Goal: Task Accomplishment & Management: Manage account settings

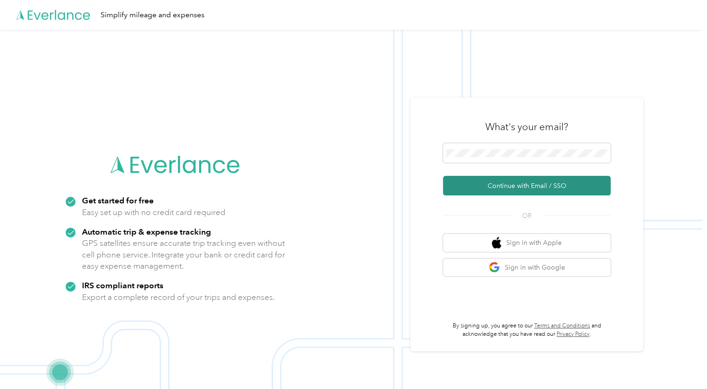
click at [533, 183] on button "Continue with Email / SSO" at bounding box center [527, 186] width 168 height 20
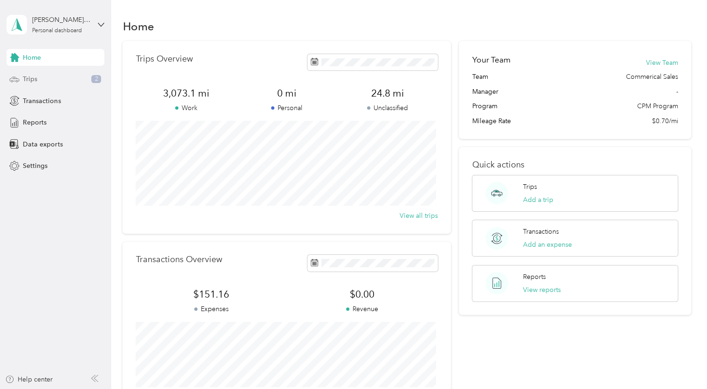
click at [42, 79] on div "Trips 2" at bounding box center [56, 79] width 98 height 17
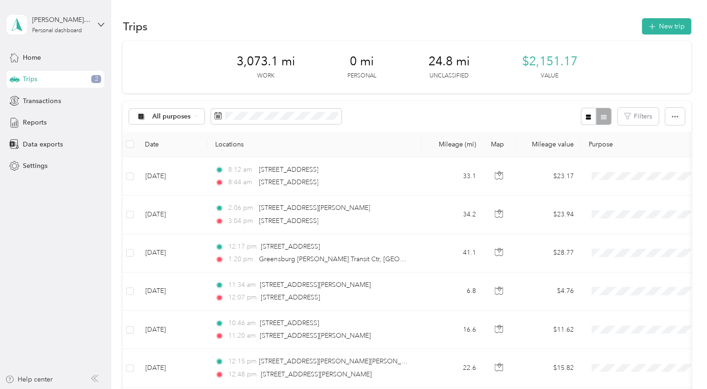
click at [96, 79] on span "2" at bounding box center [96, 79] width 10 height 8
click at [40, 124] on span "Reports" at bounding box center [35, 122] width 24 height 10
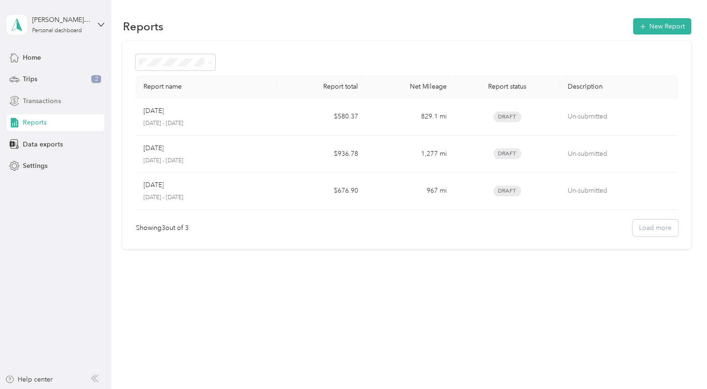
click at [32, 103] on span "Transactions" at bounding box center [42, 101] width 38 height 10
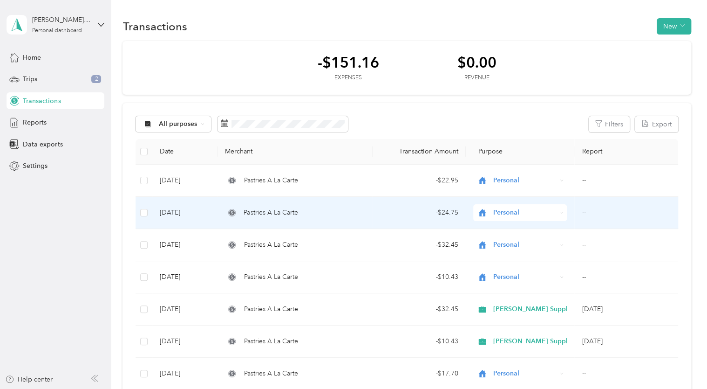
click at [261, 208] on span "Pastries A La Carte" at bounding box center [271, 212] width 54 height 10
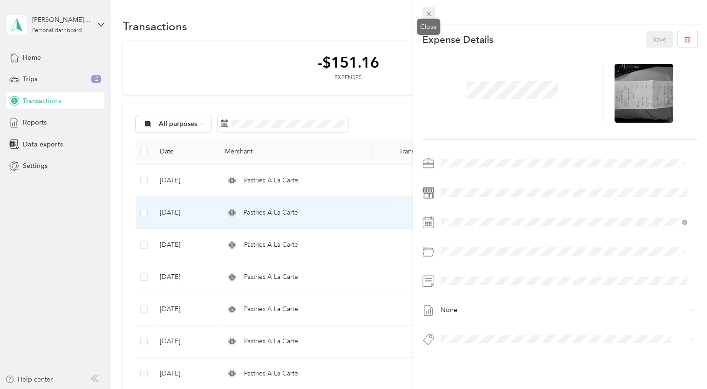
click at [427, 13] on icon at bounding box center [429, 14] width 8 height 8
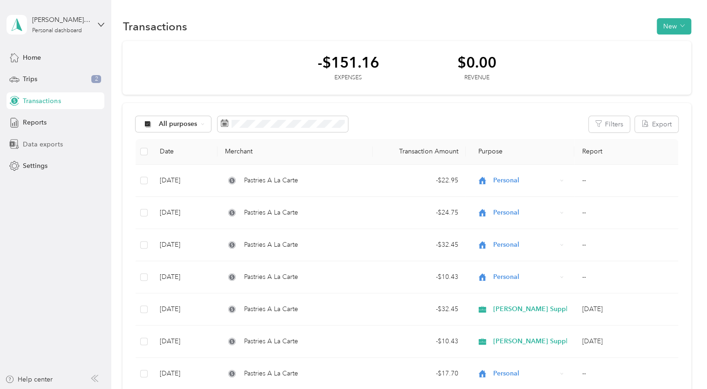
click at [34, 143] on span "Data exports" at bounding box center [43, 144] width 40 height 10
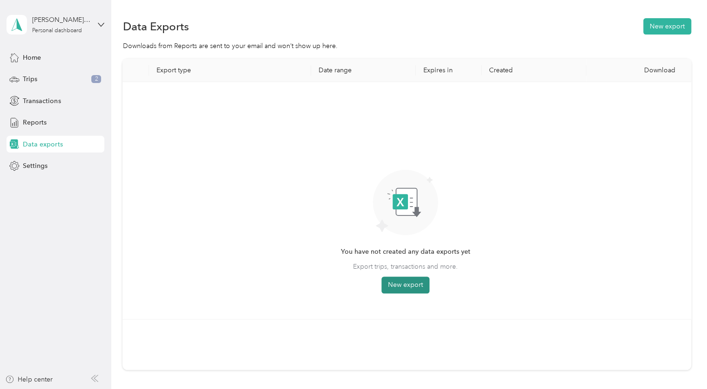
click at [413, 286] on button "New export" at bounding box center [406, 284] width 48 height 17
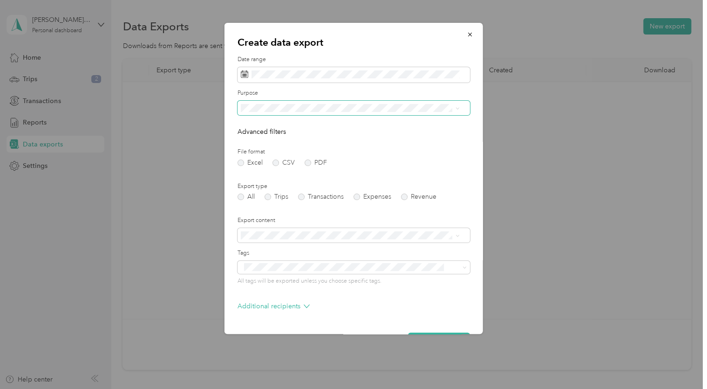
click at [455, 109] on icon at bounding box center [457, 108] width 4 height 4
click at [267, 198] on label "Trips" at bounding box center [277, 196] width 24 height 7
click at [458, 233] on icon at bounding box center [457, 235] width 4 height 4
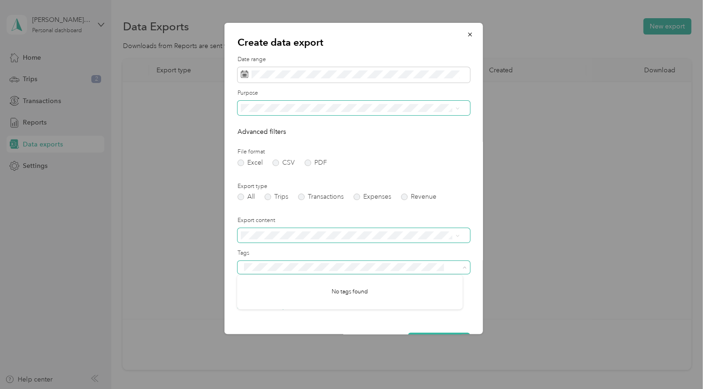
click at [463, 266] on icon at bounding box center [465, 267] width 4 height 4
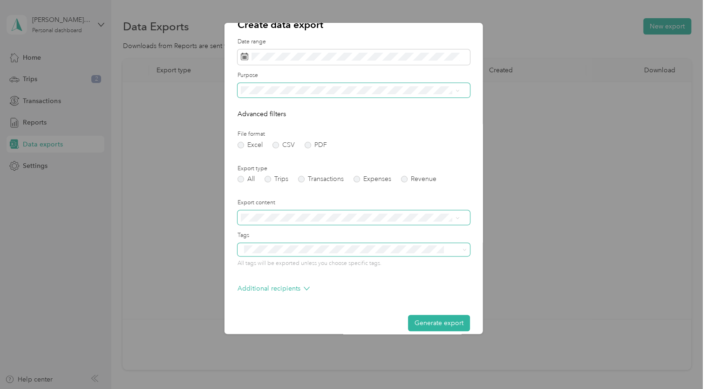
scroll to position [27, 0]
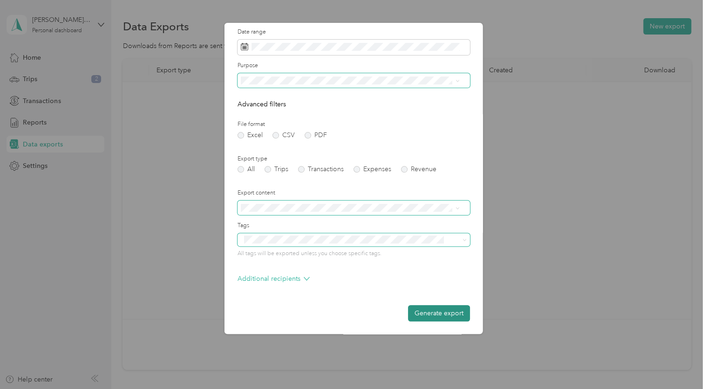
click at [436, 309] on button "Generate export" at bounding box center [439, 313] width 62 height 16
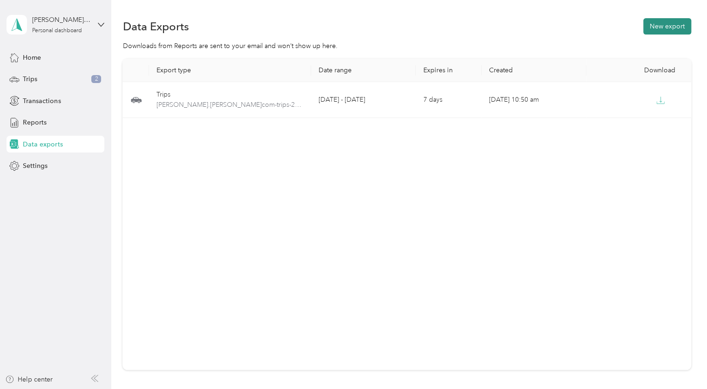
click at [663, 27] on button "New export" at bounding box center [667, 26] width 48 height 16
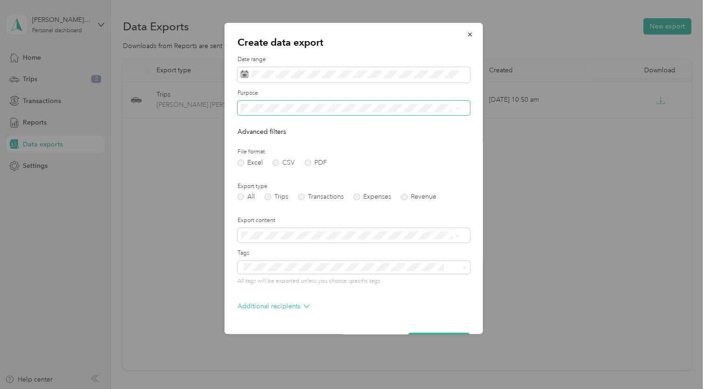
click at [459, 107] on span at bounding box center [354, 108] width 232 height 15
click at [457, 108] on icon at bounding box center [457, 108] width 4 height 4
click at [266, 159] on li "Personal" at bounding box center [349, 153] width 225 height 16
click at [301, 195] on label "Transactions" at bounding box center [321, 196] width 46 height 7
click at [306, 163] on label "PDF" at bounding box center [316, 162] width 22 height 7
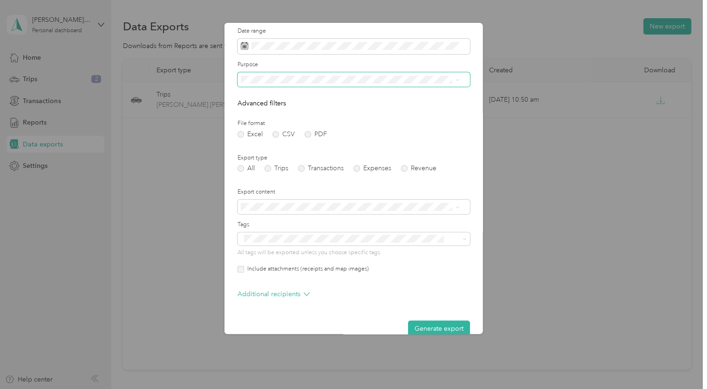
scroll to position [44, 0]
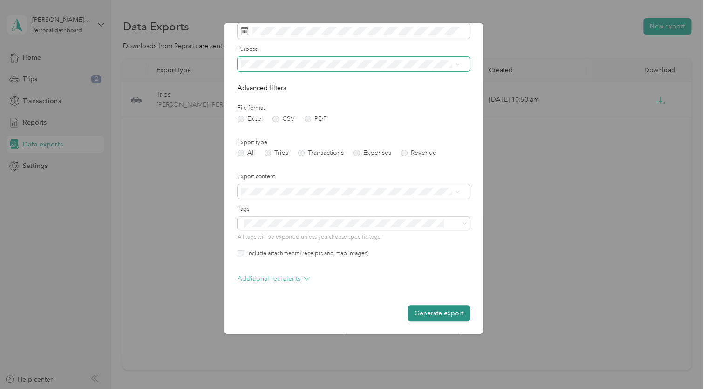
click at [434, 312] on button "Generate export" at bounding box center [439, 313] width 62 height 16
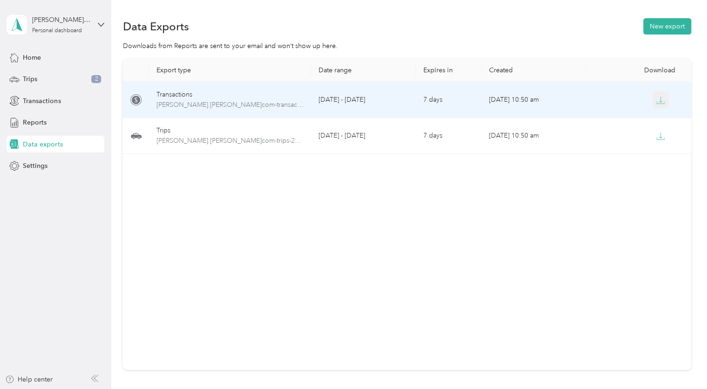
click at [657, 98] on icon "button" at bounding box center [660, 100] width 8 height 8
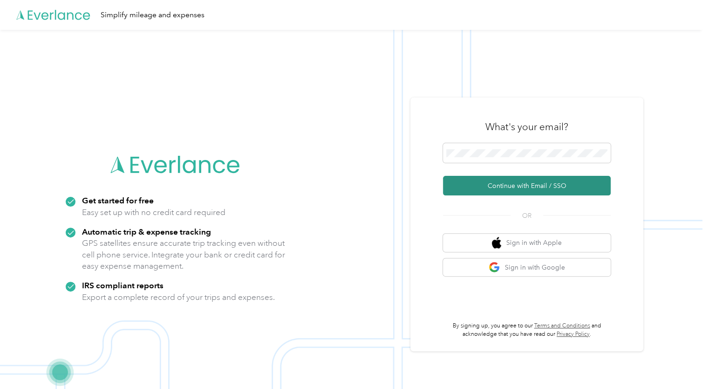
click at [507, 184] on button "Continue with Email / SSO" at bounding box center [527, 186] width 168 height 20
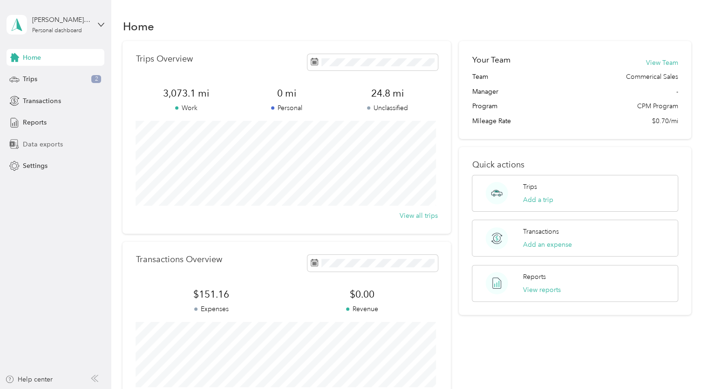
click at [54, 141] on span "Data exports" at bounding box center [43, 144] width 40 height 10
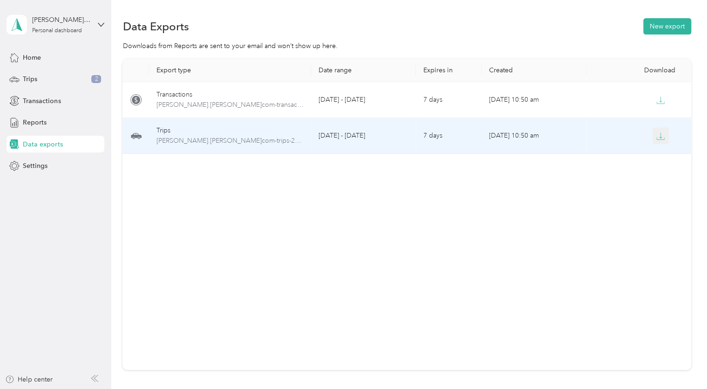
click at [656, 136] on icon "button" at bounding box center [660, 136] width 8 height 8
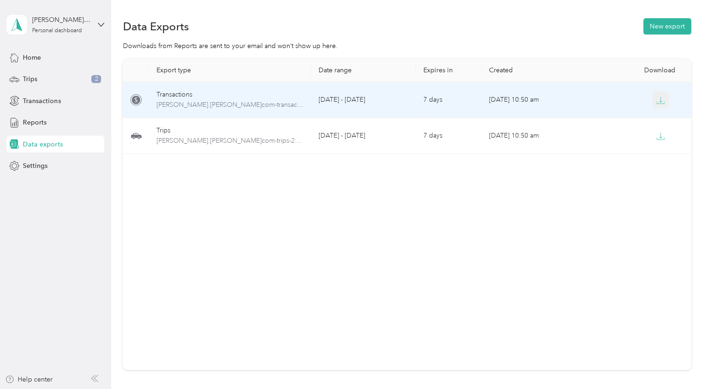
click at [662, 99] on icon "button" at bounding box center [660, 100] width 8 height 8
